Goal: Transaction & Acquisition: Purchase product/service

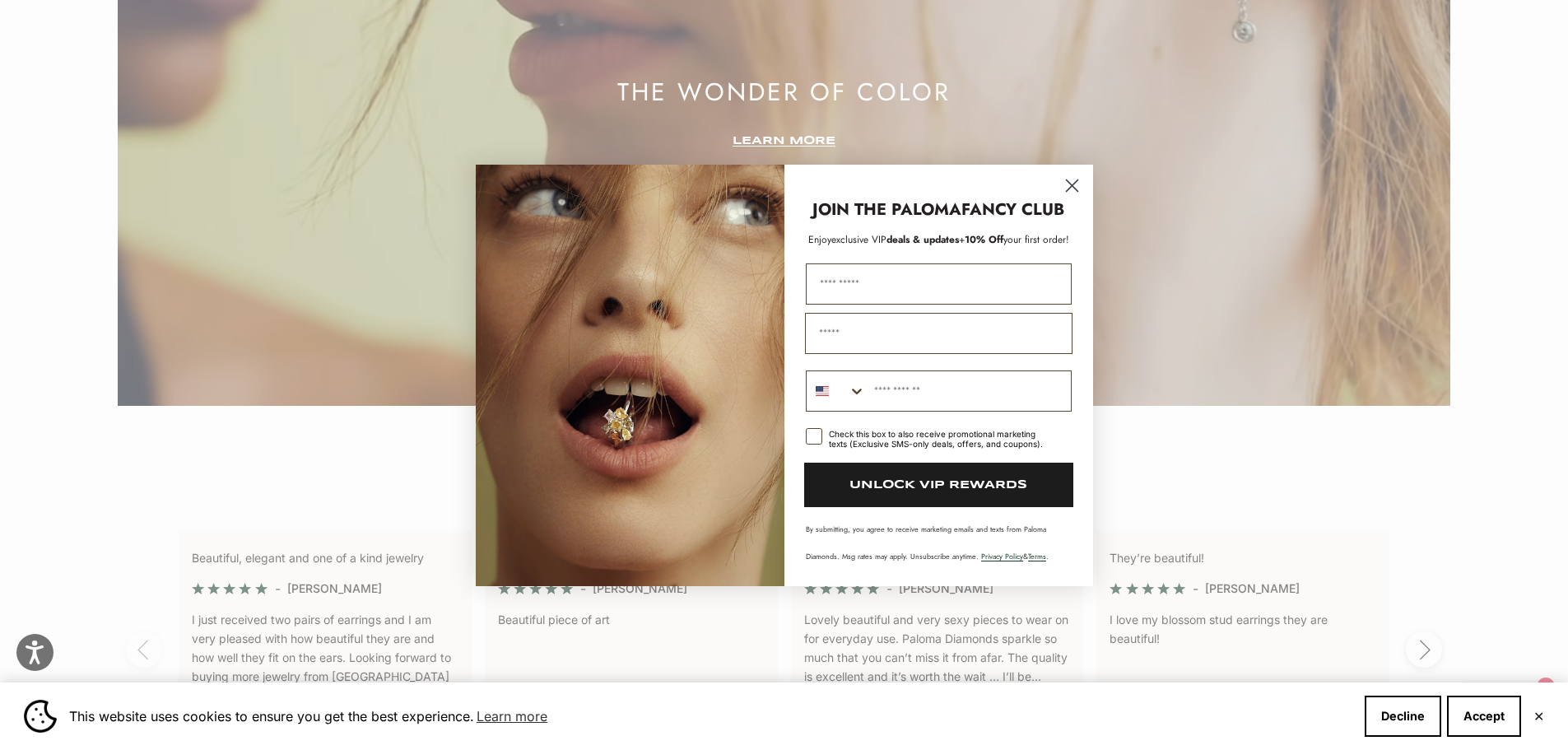
scroll to position [3404, 0]
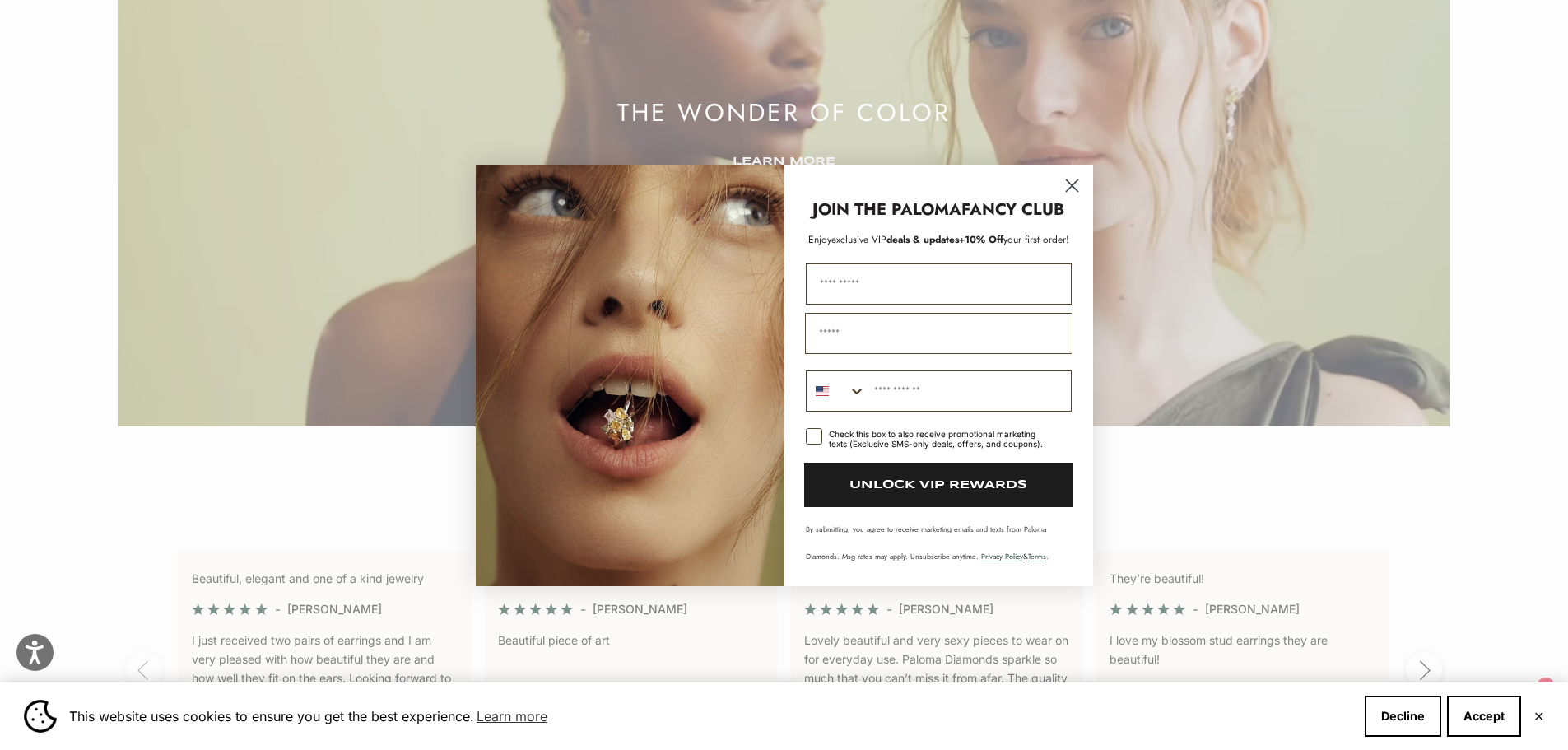
click at [1065, 185] on circle "Close dialog" at bounding box center [1071, 184] width 27 height 27
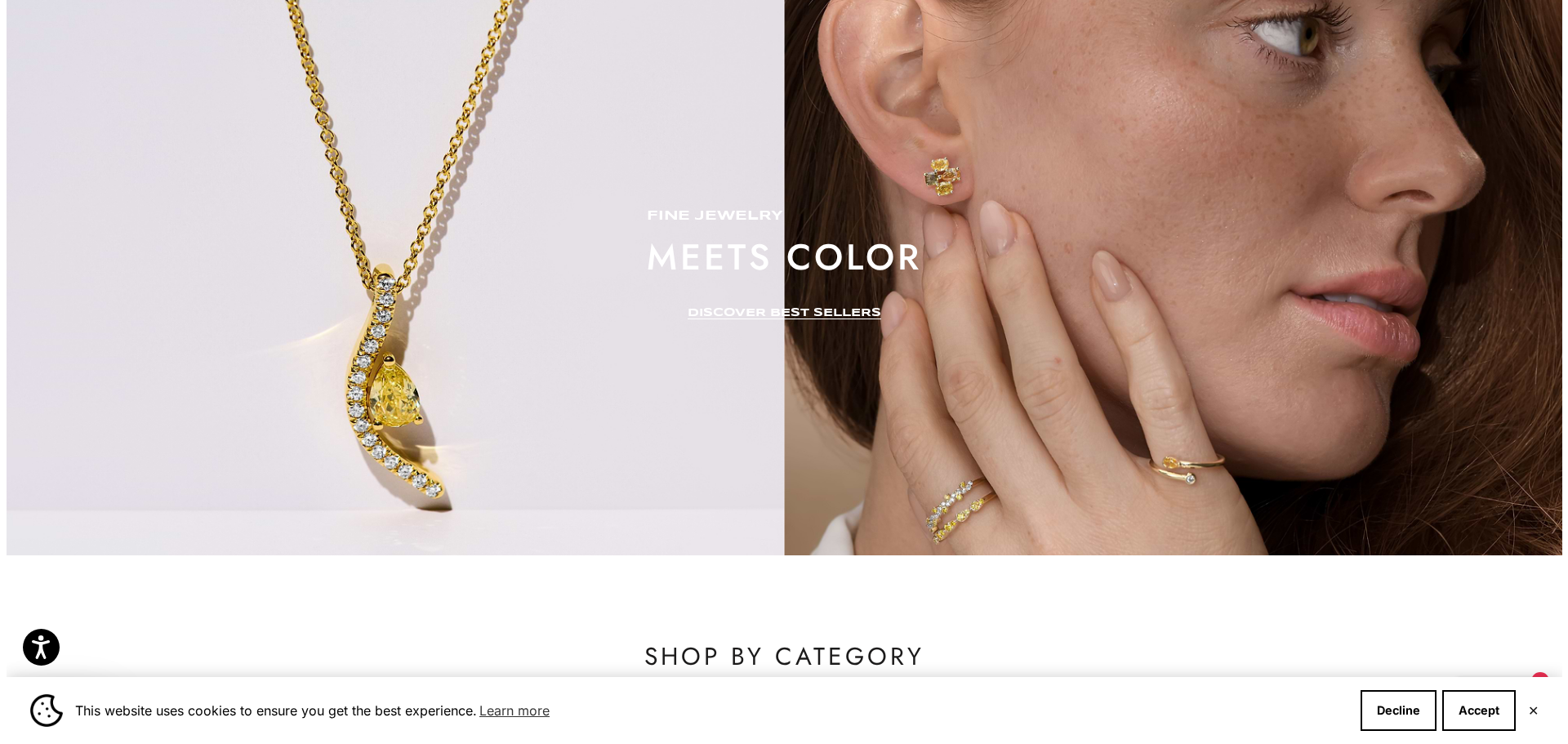
scroll to position [0, 0]
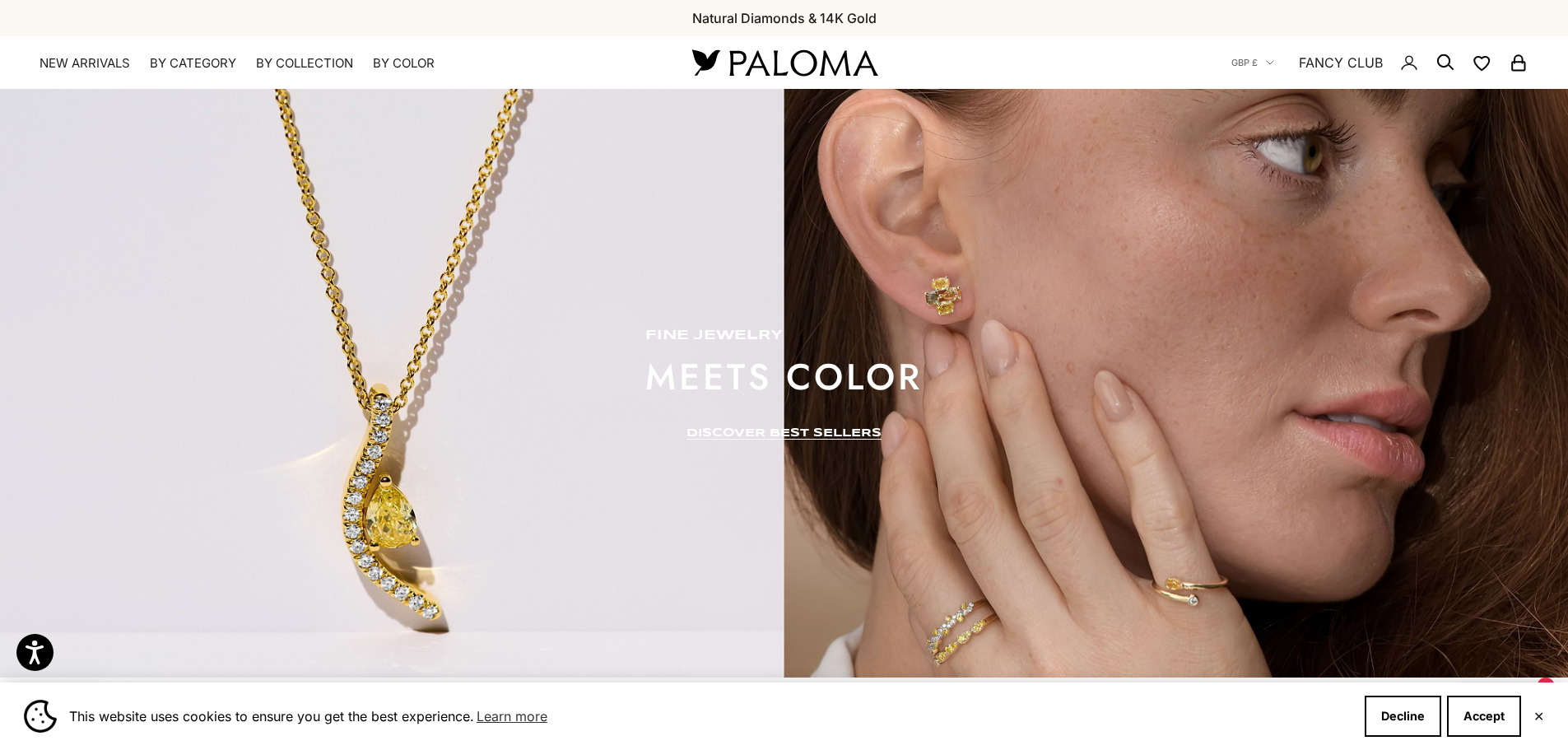
click at [1436, 62] on icon "Secondary navigation" at bounding box center [1446, 63] width 20 height 20
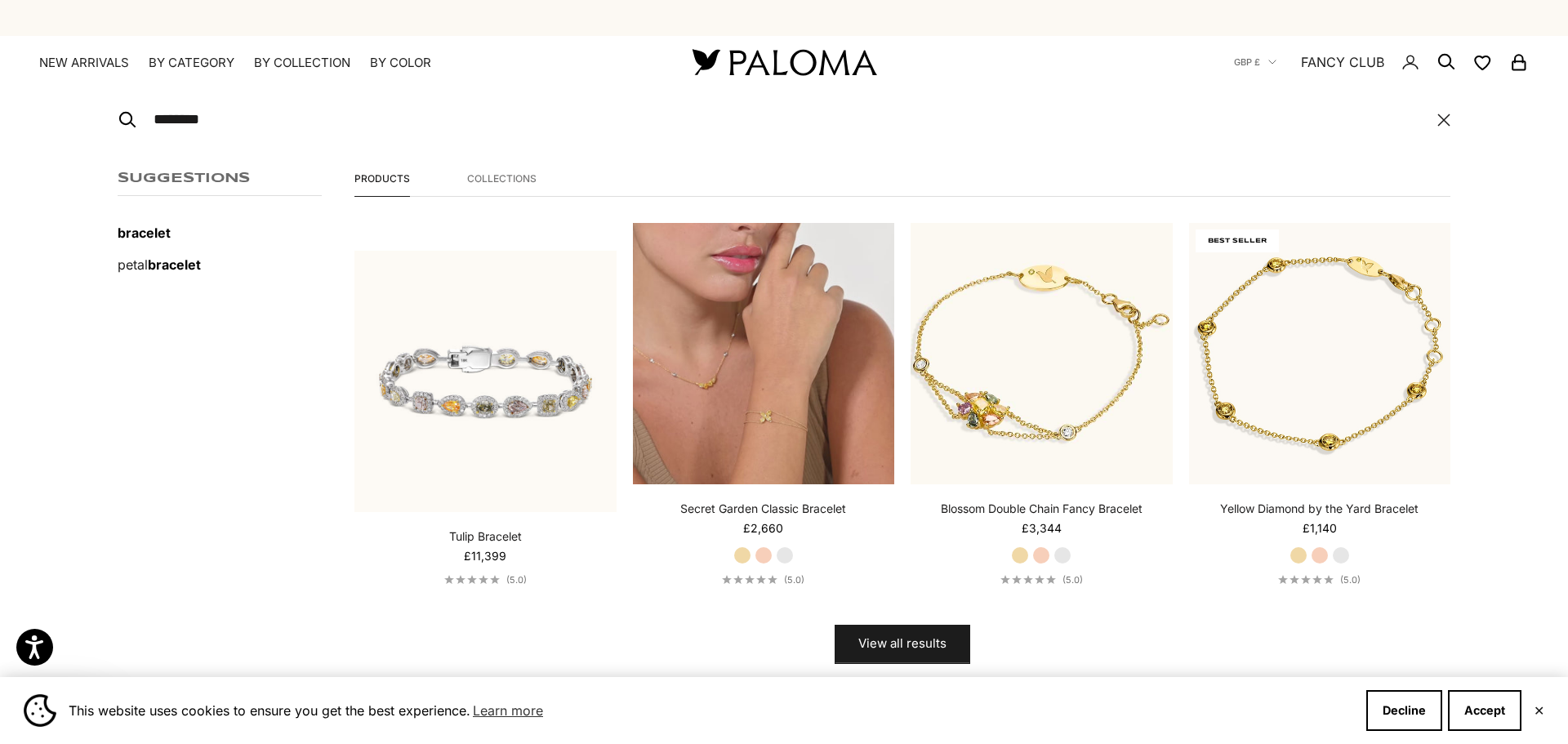
type input "********"
click at [775, 405] on video "#YellowGold\a#RoseGold\a#WhiteGold" at bounding box center [764, 353] width 262 height 262
